Goal: Check status: Check status

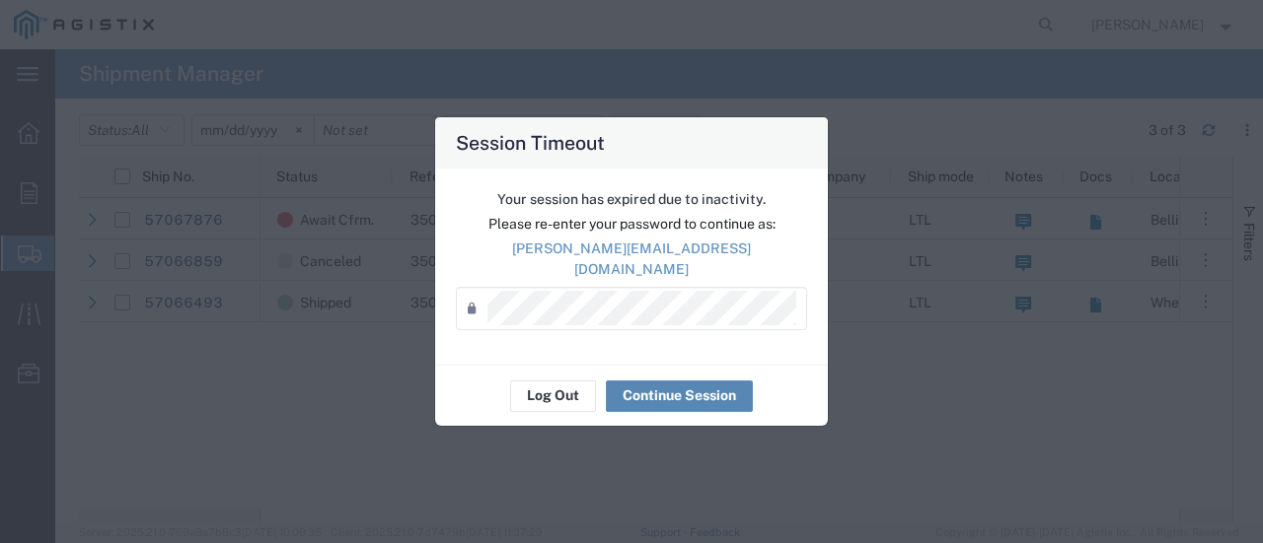
click at [673, 392] on button "Continue Session" at bounding box center [679, 397] width 147 height 32
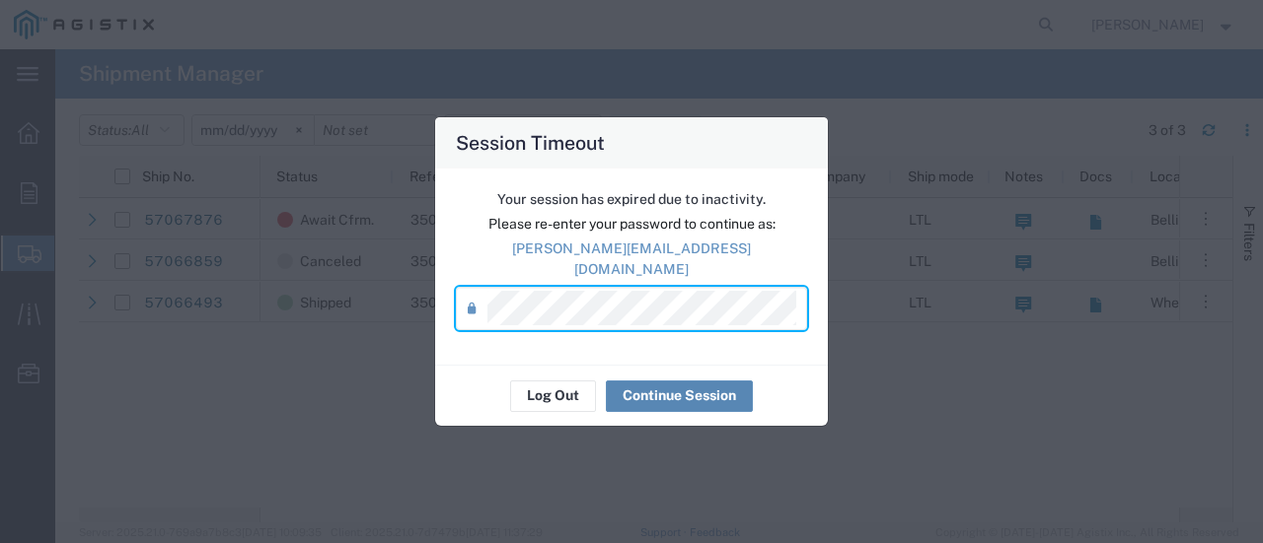
click at [683, 390] on button "Continue Session" at bounding box center [679, 397] width 147 height 32
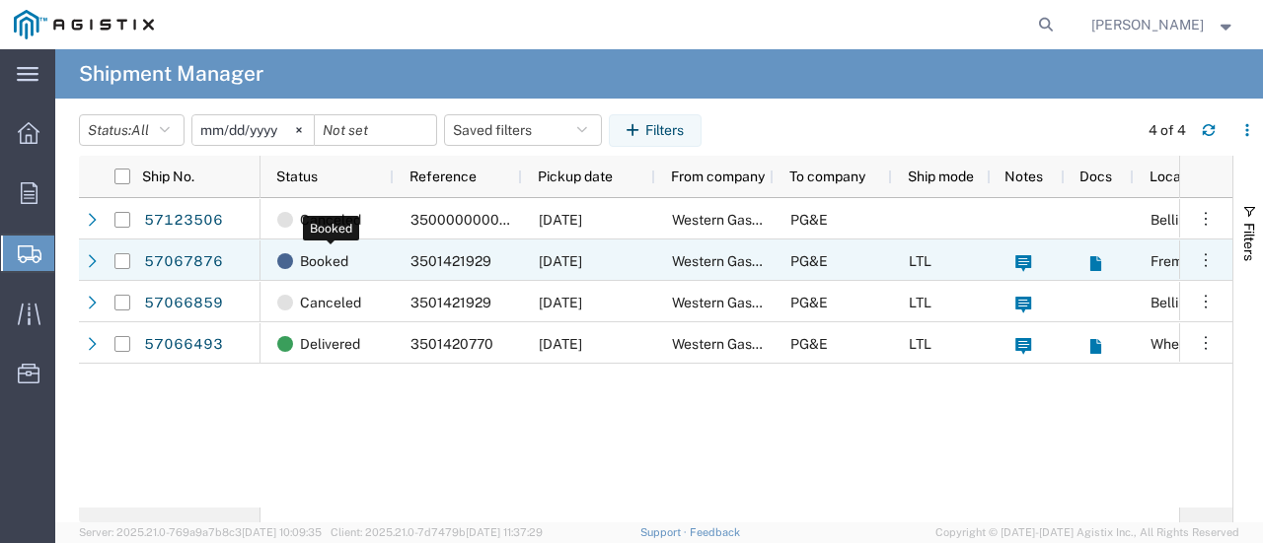
click at [325, 263] on span "Booked" at bounding box center [324, 261] width 48 height 41
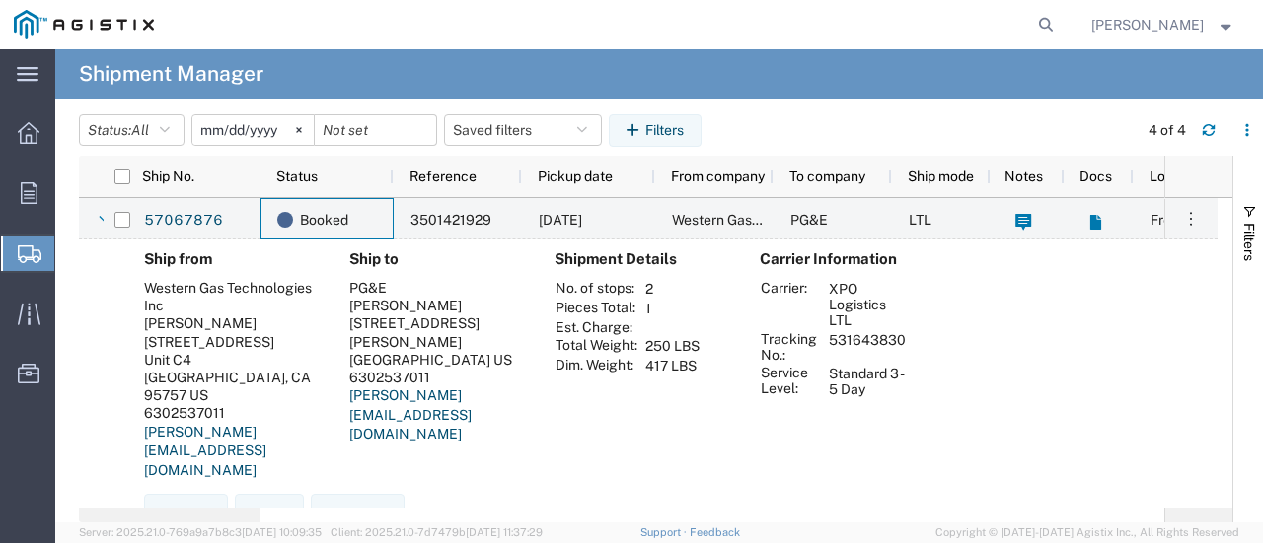
scroll to position [57, 0]
